Goal: Task Accomplishment & Management: Manage account settings

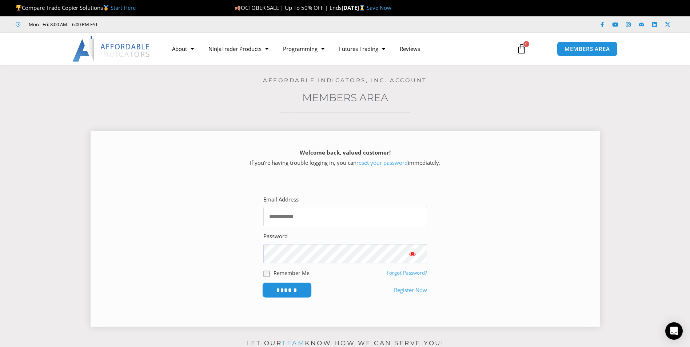
type input "**********"
click at [293, 288] on input "******" at bounding box center [287, 290] width 50 height 16
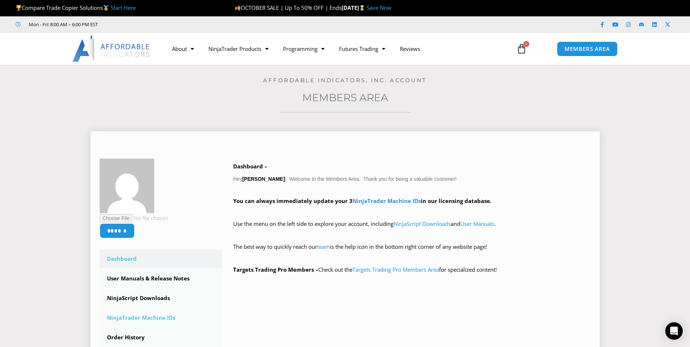
click at [150, 318] on link "NinjaTrader Machine IDs" at bounding box center [161, 318] width 123 height 19
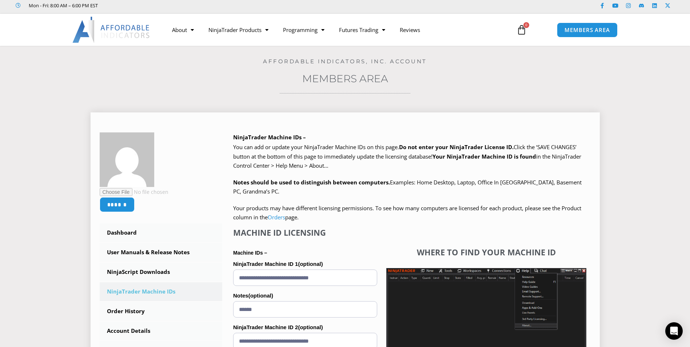
scroll to position [36, 0]
